Goal: Book appointment/travel/reservation

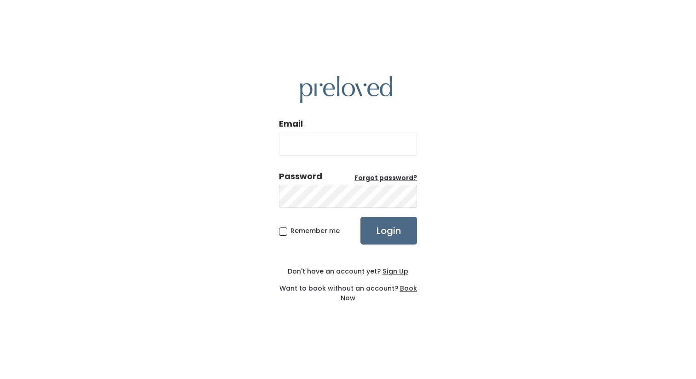
type input "kyrabagyra@gmail.com"
click at [385, 241] on input "Login" at bounding box center [389, 231] width 57 height 28
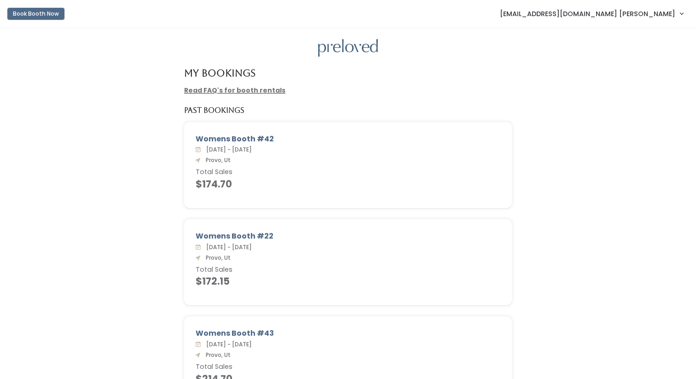
click at [51, 14] on button "Book Booth Now" at bounding box center [35, 14] width 57 height 12
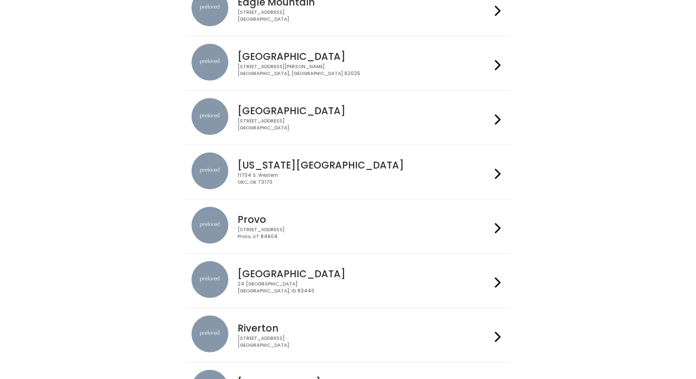
scroll to position [114, 0]
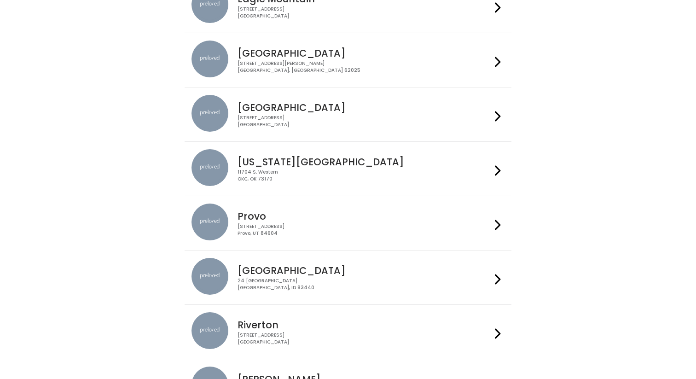
click at [273, 210] on div "Provo 230 W Cougar Blvd Provo, UT 84604" at bounding box center [362, 220] width 257 height 33
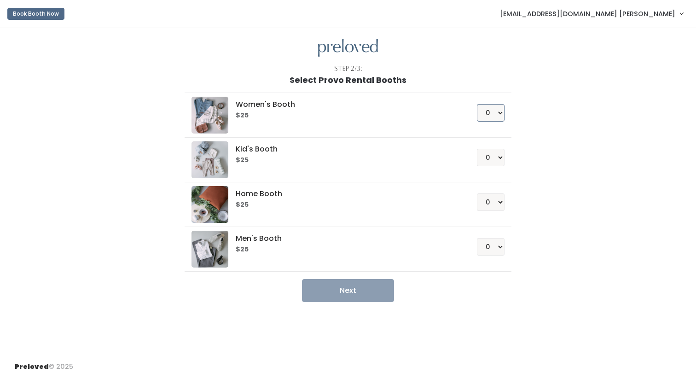
click at [502, 112] on select "0 1 2 3 4" at bounding box center [491, 113] width 28 height 18
click at [477, 104] on select "0 1 2 3 4" at bounding box center [491, 113] width 28 height 18
click at [496, 116] on select "0 1 2 3 4" at bounding box center [491, 113] width 28 height 18
select select "2"
click at [477, 104] on select "0 1 2 3 4" at bounding box center [491, 113] width 28 height 18
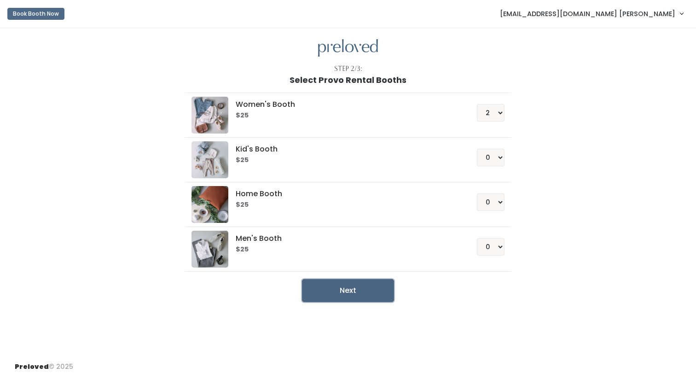
click at [335, 291] on button "Next" at bounding box center [348, 290] width 92 height 23
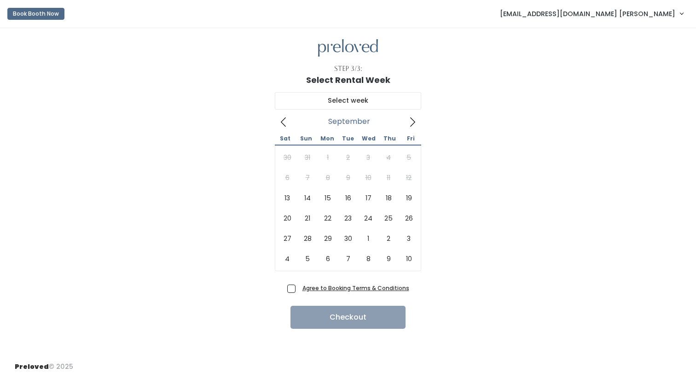
click at [416, 123] on icon at bounding box center [413, 122] width 10 height 10
